Goal: Navigation & Orientation: Find specific page/section

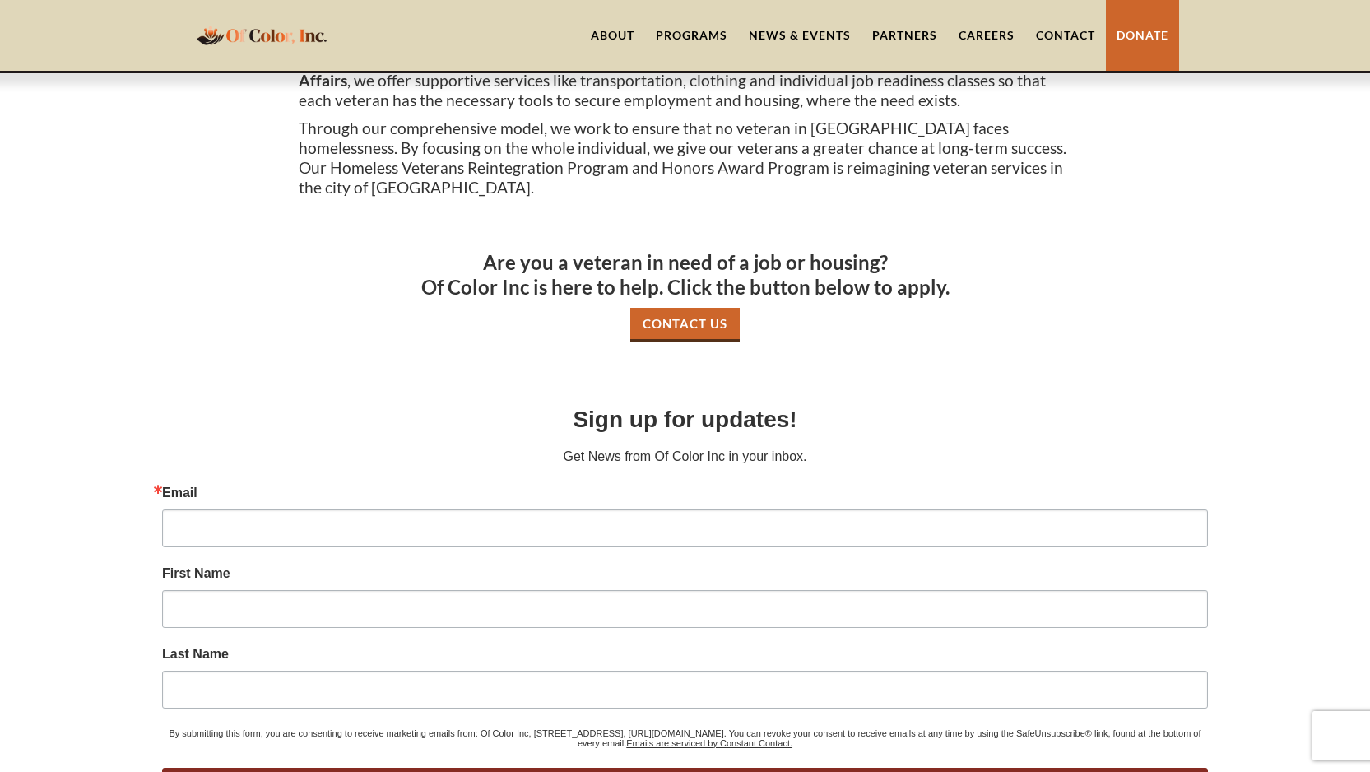
scroll to position [607, 0]
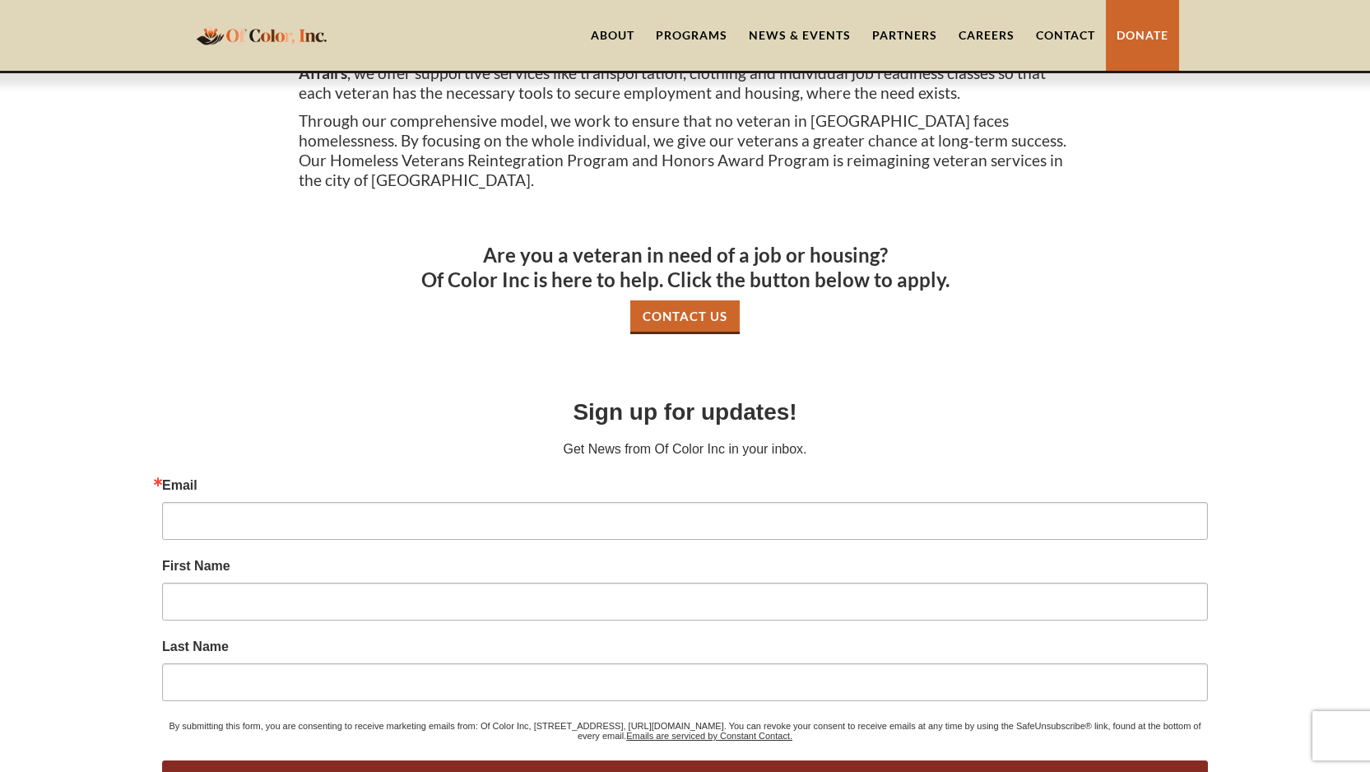
click at [625, 33] on link "About" at bounding box center [612, 35] width 65 height 71
click at [611, 36] on link "About" at bounding box center [612, 35] width 65 height 71
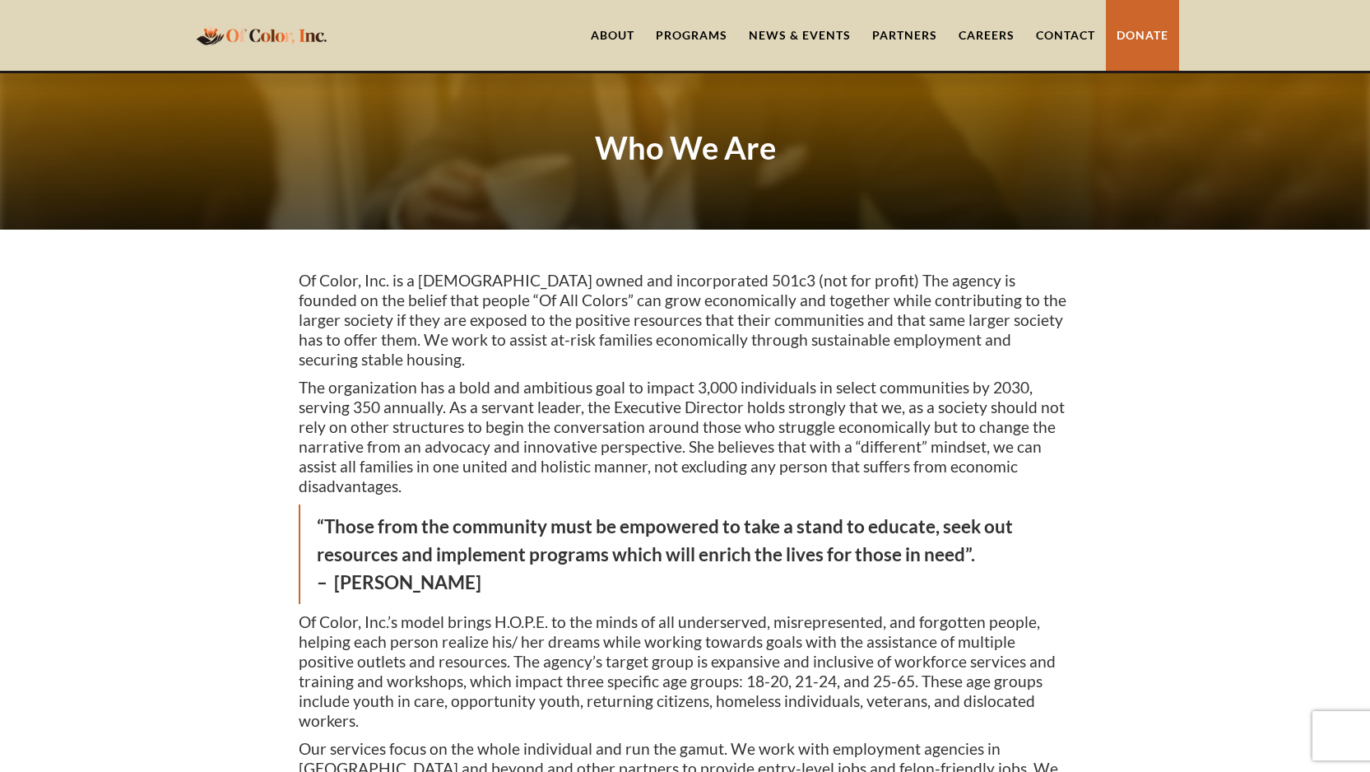
click at [612, 35] on link "About" at bounding box center [612, 35] width 65 height 71
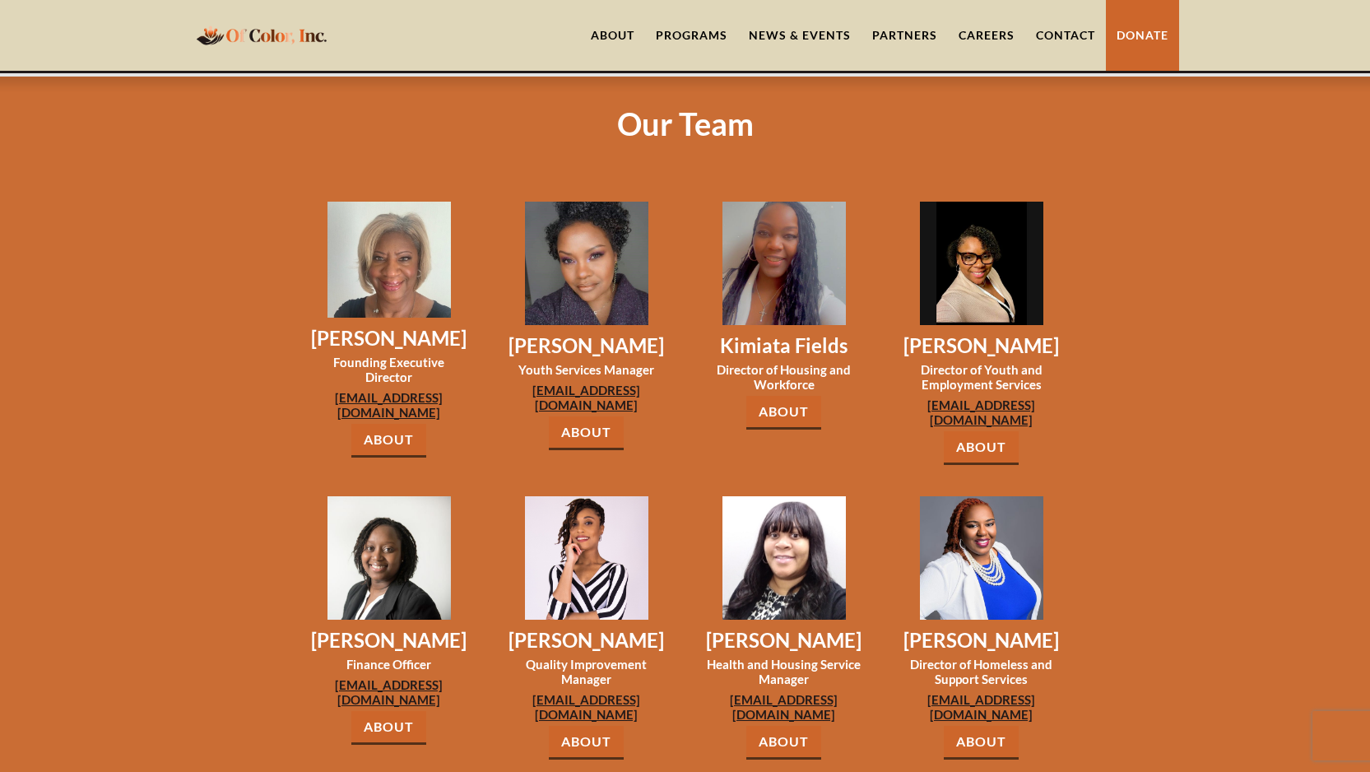
scroll to position [1220, 0]
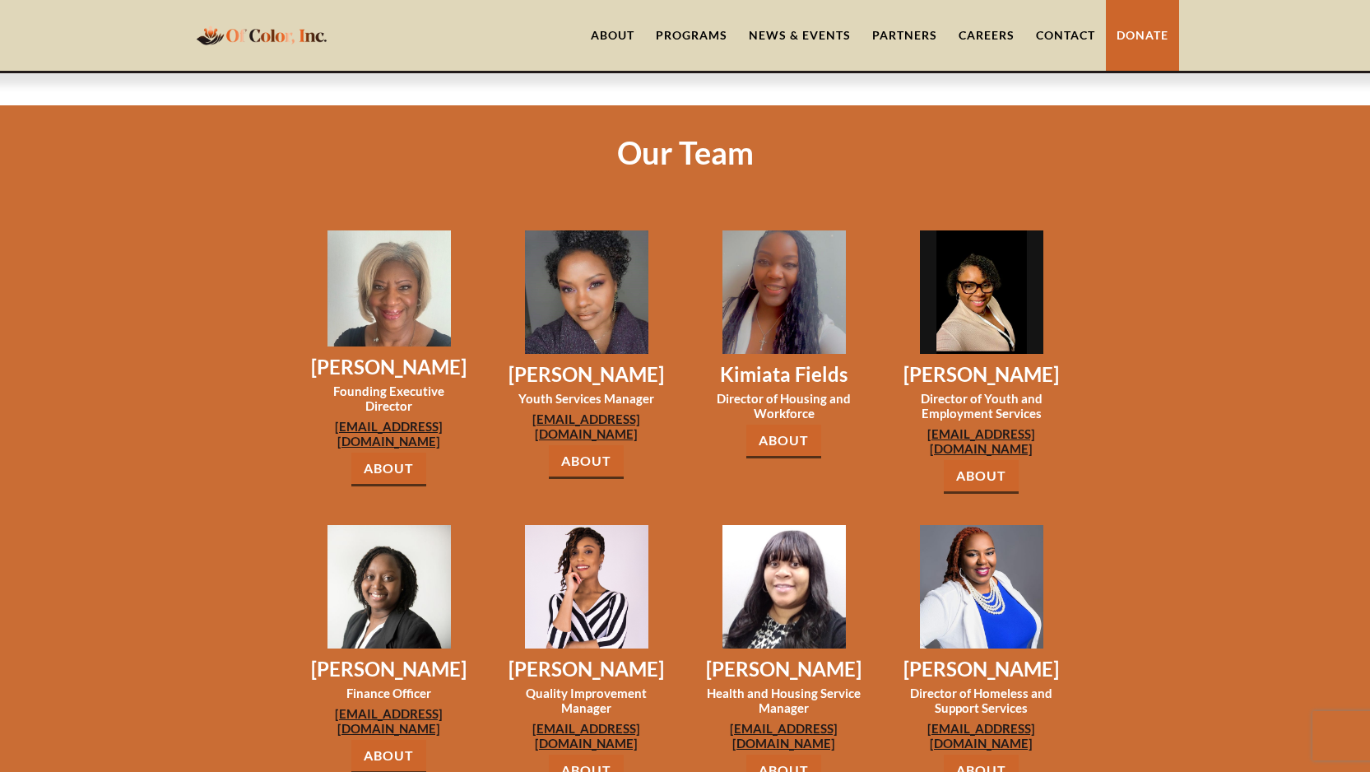
click at [793, 425] on link "About" at bounding box center [783, 442] width 75 height 34
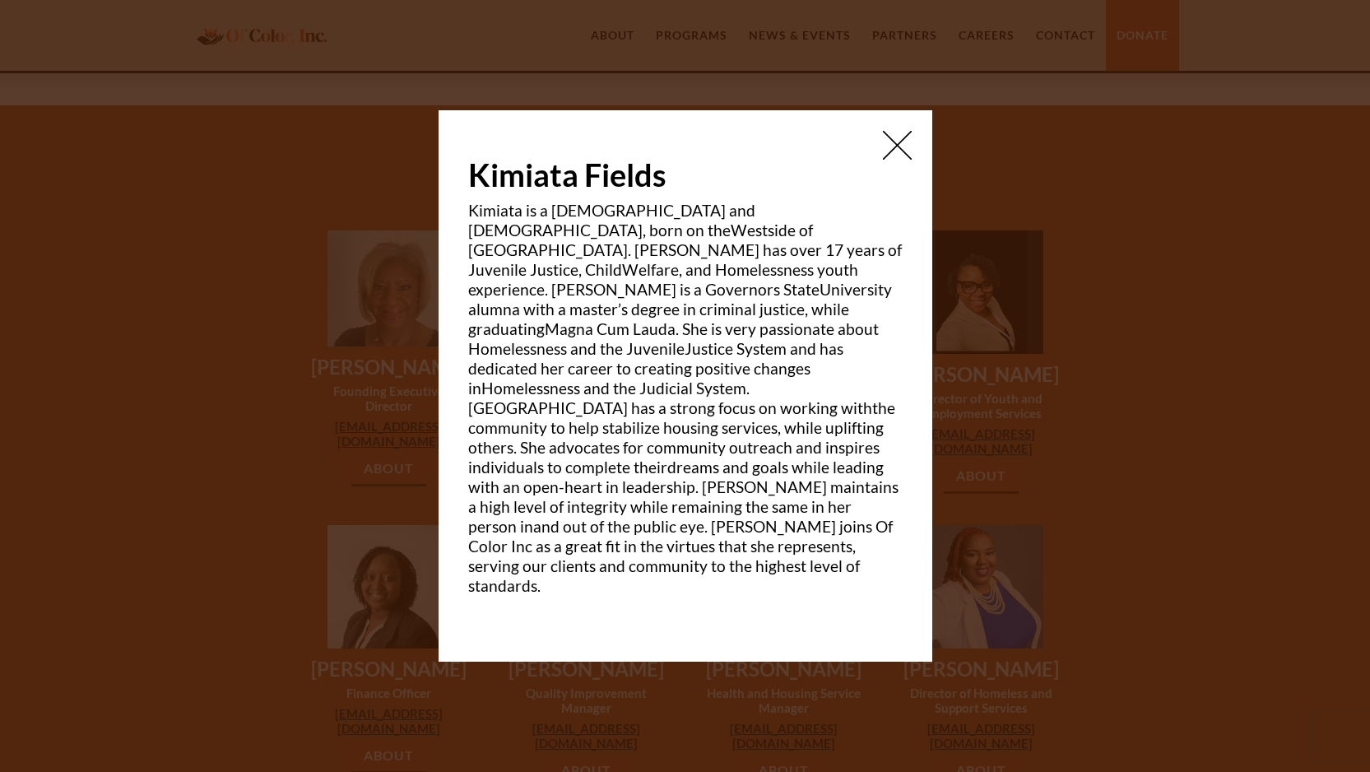
click at [900, 160] on img at bounding box center [897, 145] width 29 height 29
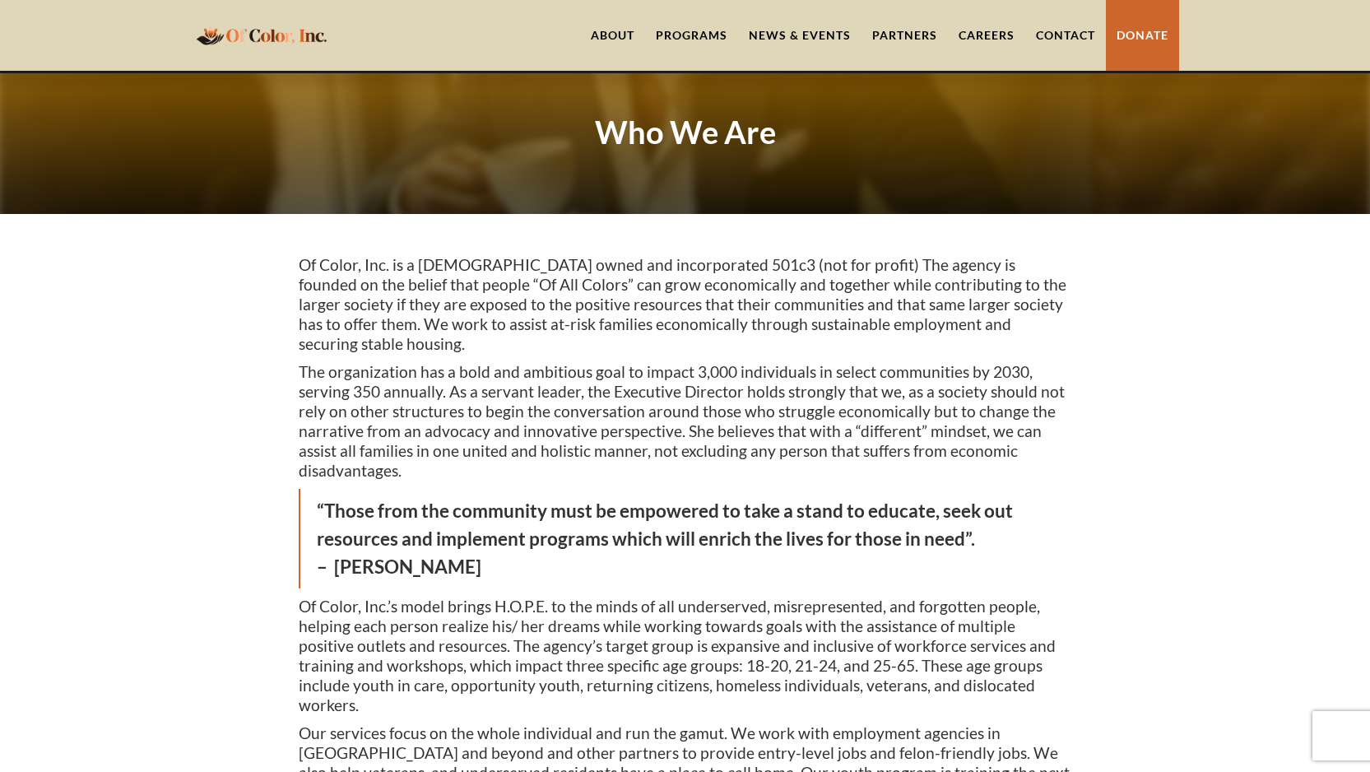
scroll to position [0, 0]
